Goal: Navigation & Orientation: Understand site structure

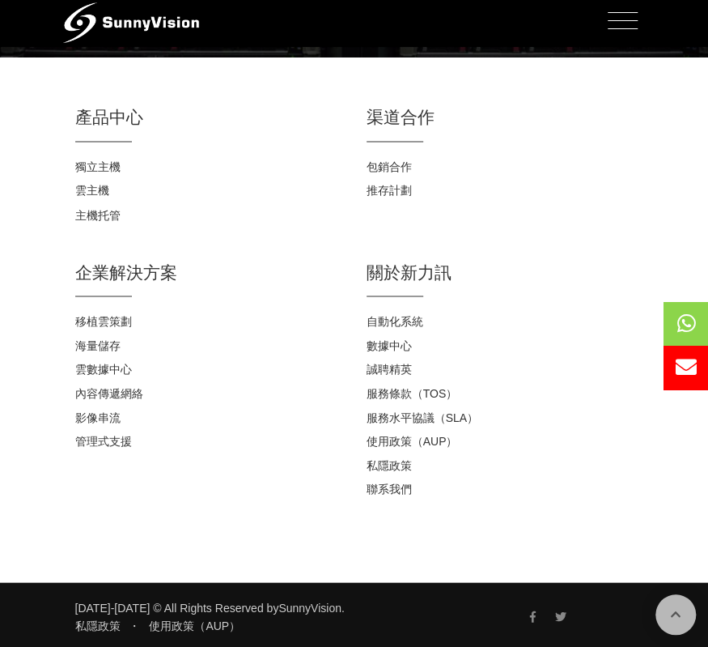
scroll to position [2985, 0]
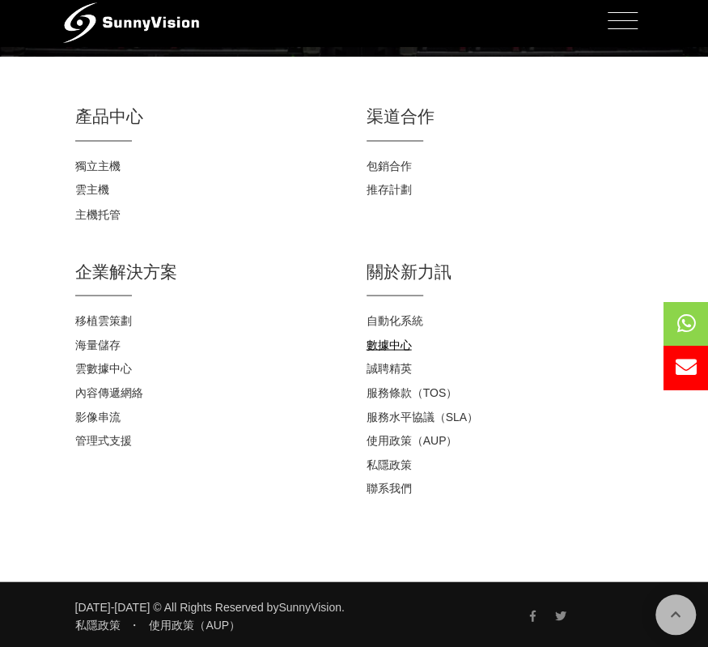
click at [384, 346] on link "數據中心" at bounding box center [389, 344] width 45 height 13
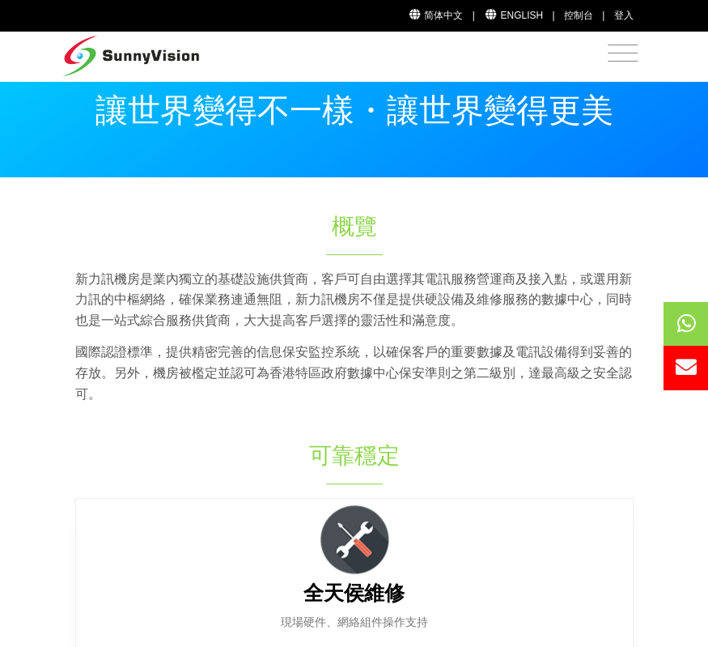
click at [625, 54] on span "Toggle navigation" at bounding box center [623, 52] width 30 height 20
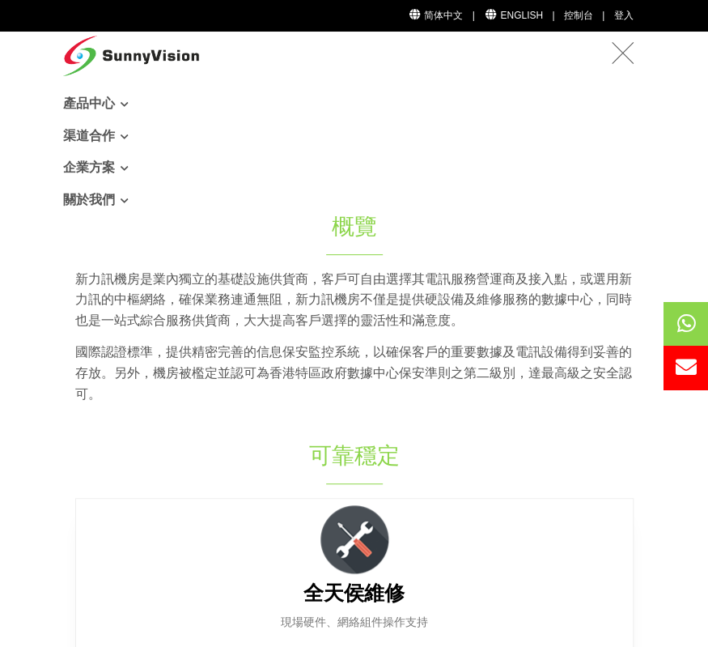
click at [81, 205] on link "關於我們" at bounding box center [354, 200] width 583 height 32
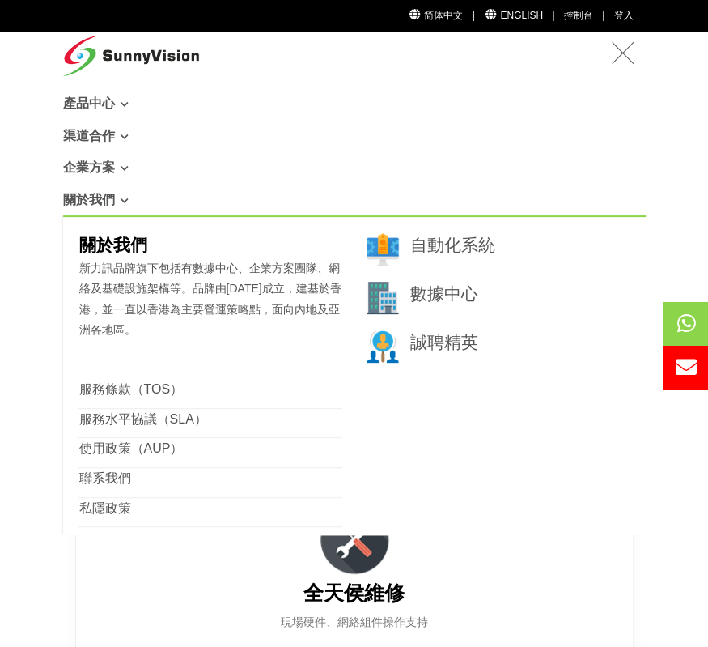
click at [240, 160] on link "企業方案" at bounding box center [354, 167] width 583 height 32
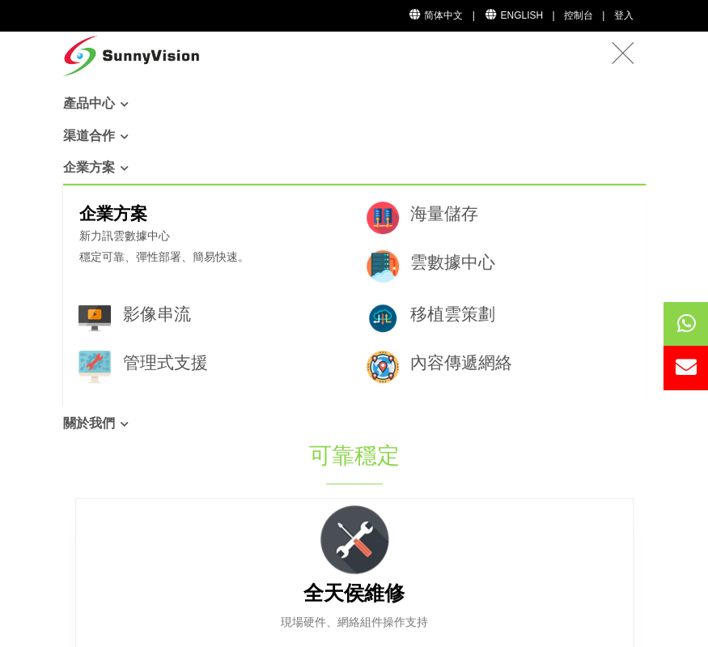
click at [261, 129] on link "渠道合作" at bounding box center [354, 136] width 583 height 32
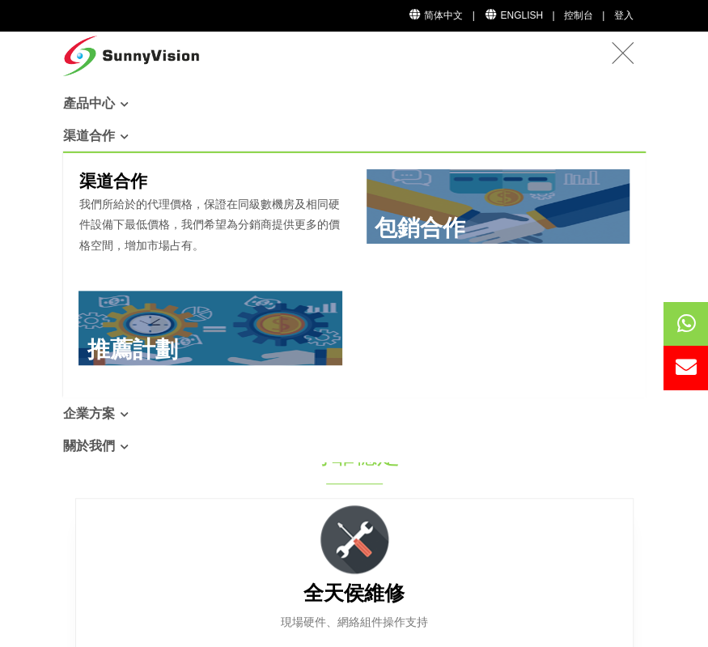
click at [277, 103] on link "產品中心" at bounding box center [354, 103] width 583 height 32
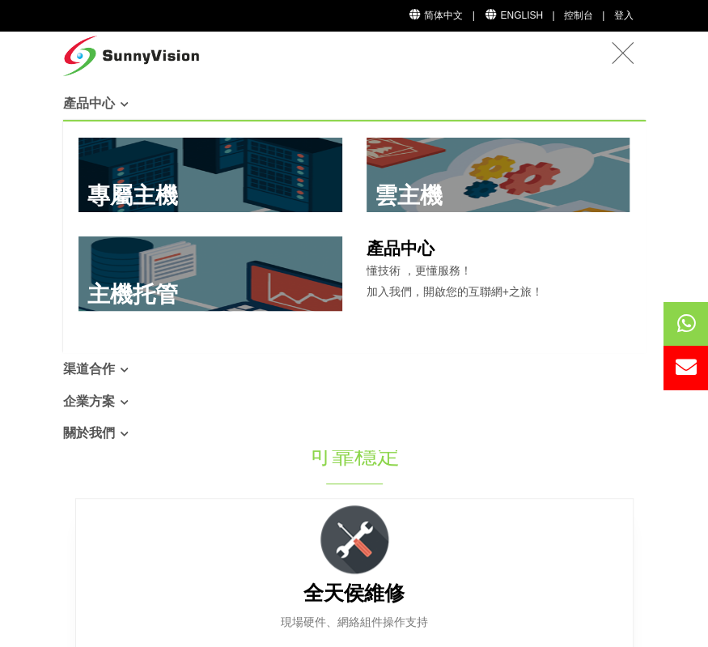
drag, startPoint x: 225, startPoint y: 54, endPoint x: 236, endPoint y: 0, distance: 55.4
click at [230, 54] on div "產品中心 專屬主機 雲主機 主機托管" at bounding box center [354, 241] width 583 height 418
